Goal: Navigation & Orientation: Find specific page/section

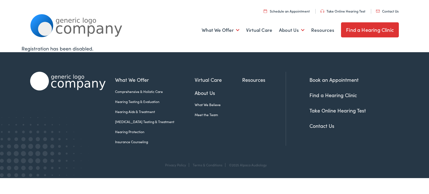
click at [345, 96] on link "Find a Hearing Clinic" at bounding box center [334, 95] width 48 height 7
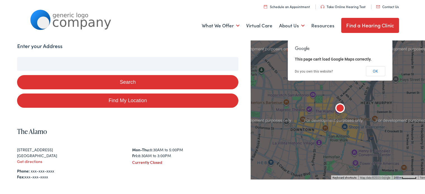
scroll to position [56, 0]
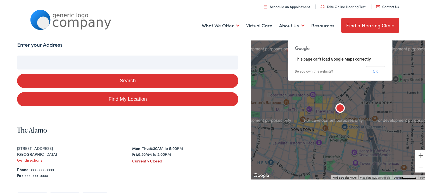
click at [91, 64] on input "Enter your Address" at bounding box center [127, 62] width 221 height 14
type input "4"
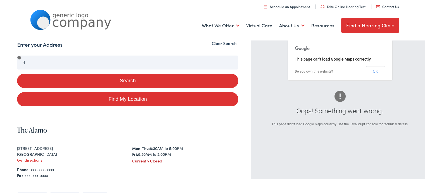
drag, startPoint x: 371, startPoint y: 70, endPoint x: 144, endPoint y: 59, distance: 227.5
click at [371, 70] on button "OK" at bounding box center [375, 70] width 19 height 10
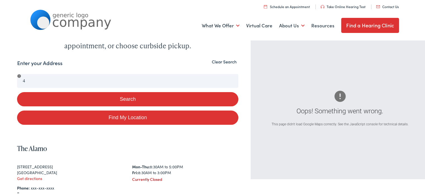
scroll to position [28, 0]
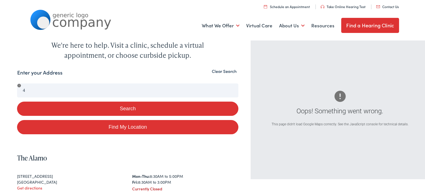
drag, startPoint x: 224, startPoint y: 72, endPoint x: 200, endPoint y: 70, distance: 24.4
click at [224, 72] on button "Clear Search" at bounding box center [224, 70] width 28 height 5
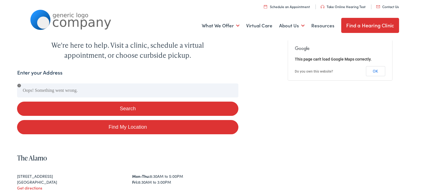
scroll to position [0, 0]
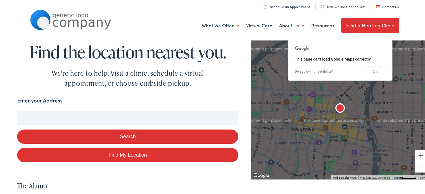
click at [58, 119] on input "Enter your Address" at bounding box center [127, 118] width 221 height 14
type input "s"
